Goal: Task Accomplishment & Management: Manage account settings

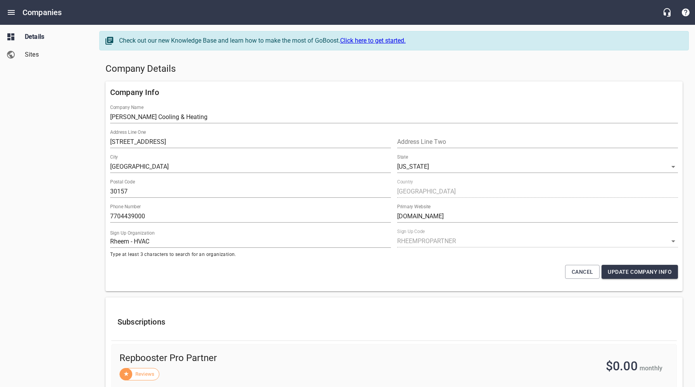
select select "[US_STATE]"
select select "62"
drag, startPoint x: 69, startPoint y: 64, endPoint x: 68, endPoint y: 55, distance: 9.7
click at [69, 64] on ul "Details Sites" at bounding box center [46, 46] width 93 height 42
click at [13, 10] on icon "Open drawer" at bounding box center [11, 12] width 7 height 5
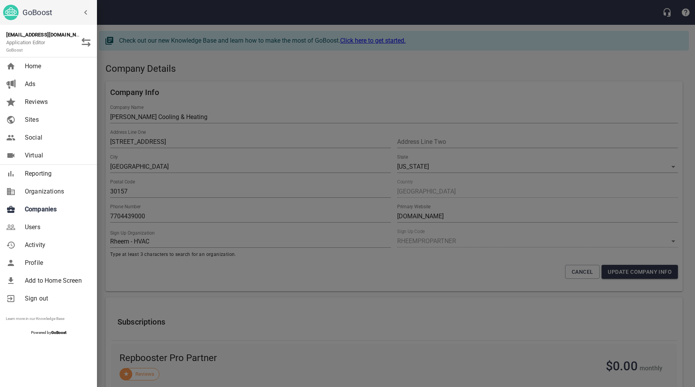
click at [41, 203] on link "Companies" at bounding box center [48, 209] width 97 height 18
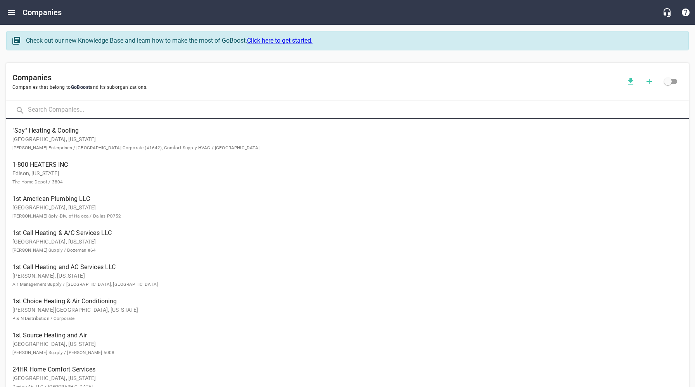
click at [128, 112] on input "text" at bounding box center [358, 110] width 661 height 17
type input "Mission Mechanical"
click button at bounding box center [0, 0] width 0 height 0
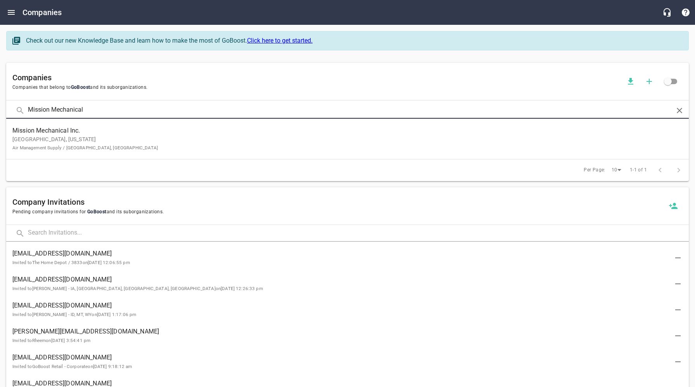
click at [125, 136] on p "[GEOGRAPHIC_DATA], [US_STATE] Air Management Supply / [GEOGRAPHIC_DATA], [GEOGR…" at bounding box center [341, 143] width 658 height 16
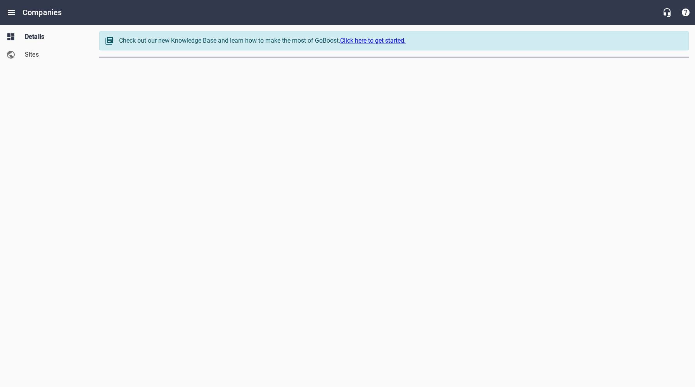
select select "[US_STATE]"
select select "62"
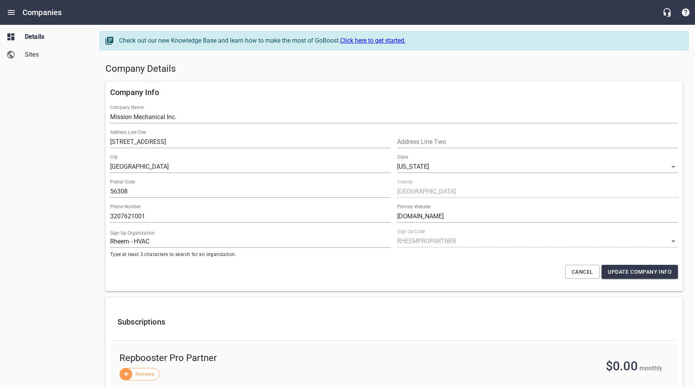
click at [263, 75] on h5 "Company Details" at bounding box center [393, 69] width 577 height 12
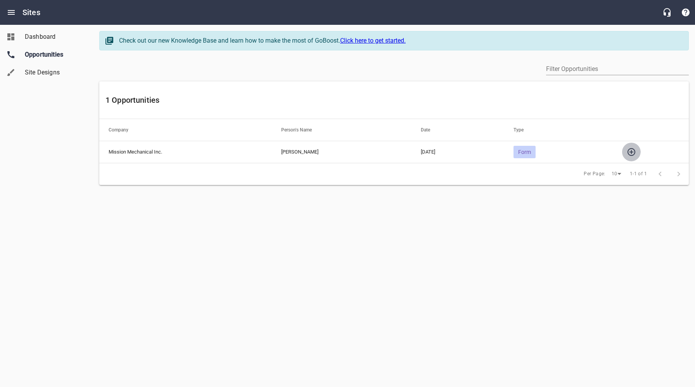
click at [628, 152] on icon "button" at bounding box center [631, 151] width 9 height 9
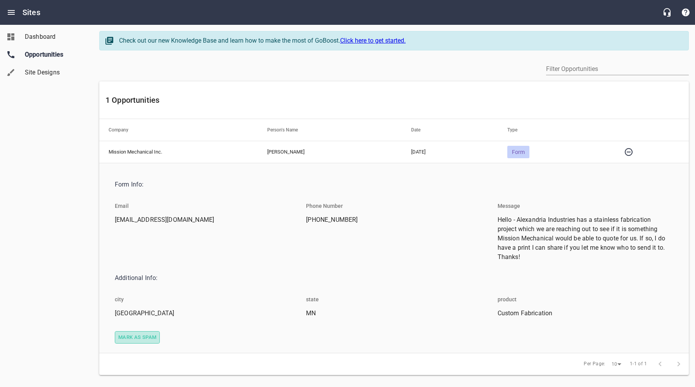
click at [140, 336] on span "Mark as spam" at bounding box center [137, 337] width 38 height 9
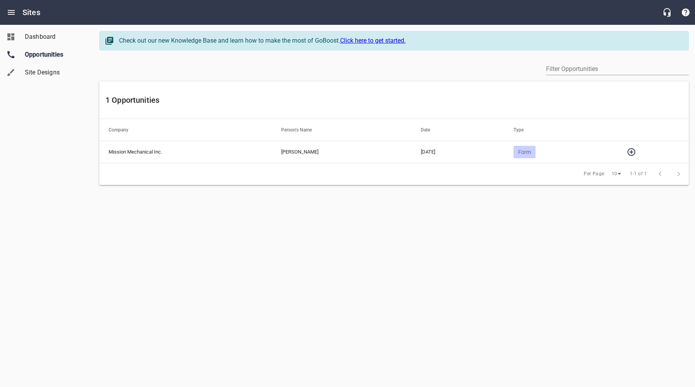
click at [635, 151] on icon "button" at bounding box center [631, 151] width 9 height 9
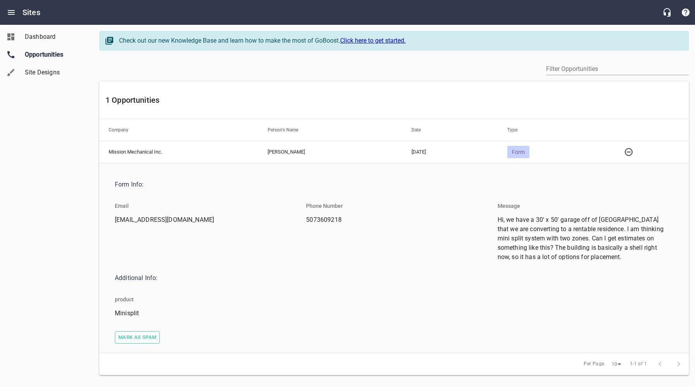
click at [142, 334] on span "Mark as spam" at bounding box center [137, 337] width 38 height 9
